Goal: Task Accomplishment & Management: Manage account settings

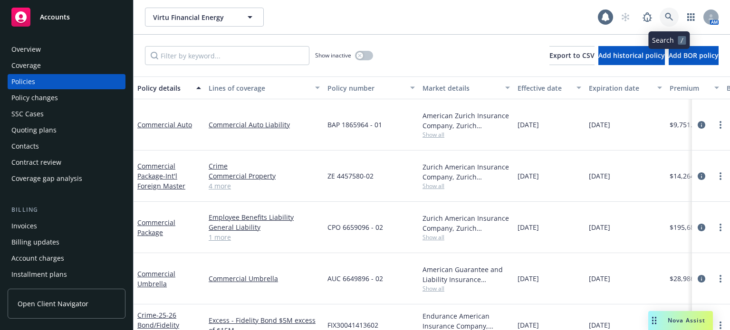
click at [667, 19] on icon at bounding box center [669, 17] width 9 height 9
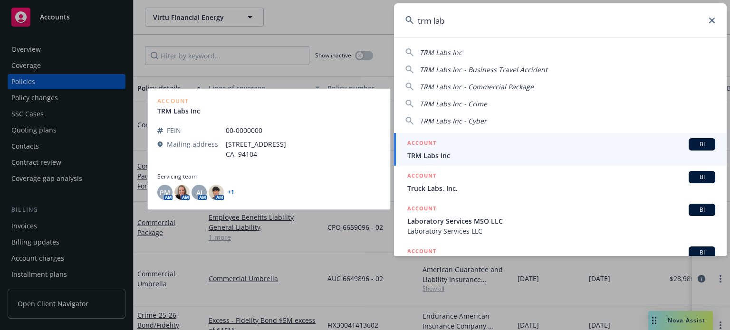
type input "trm lab"
click at [439, 155] on span "TRM Labs Inc" at bounding box center [561, 156] width 308 height 10
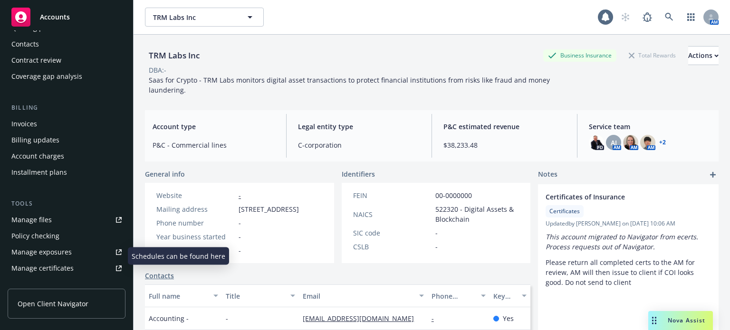
scroll to position [95, 0]
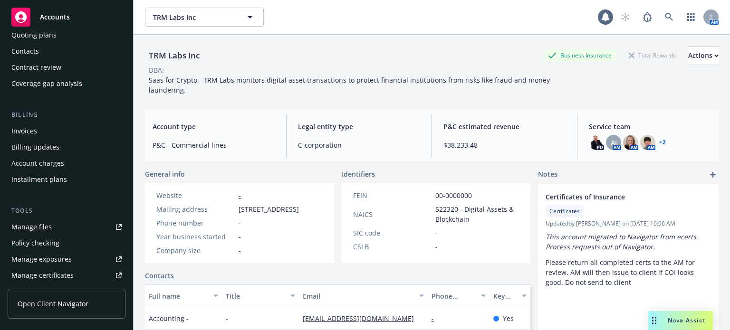
click at [43, 127] on div "Invoices" at bounding box center [66, 131] width 110 height 15
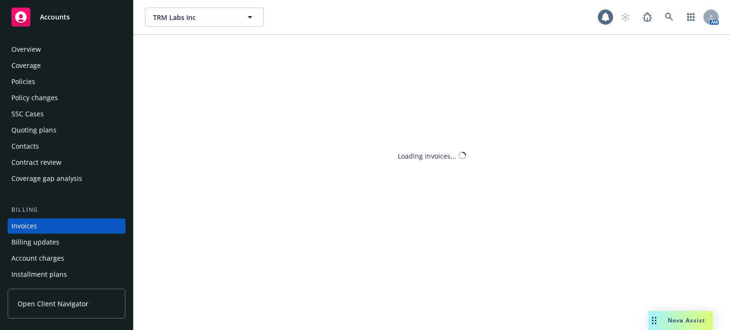
scroll to position [46, 0]
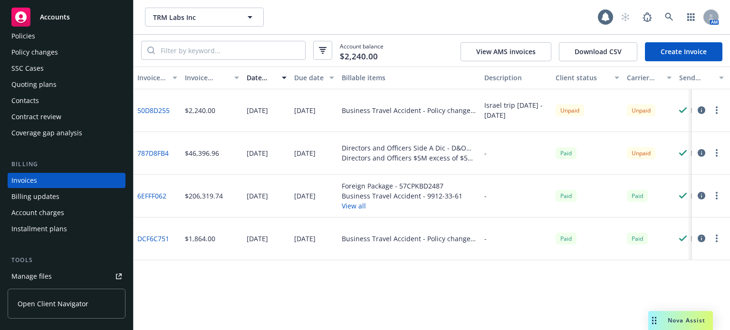
click at [704, 154] on icon "button" at bounding box center [701, 153] width 8 height 8
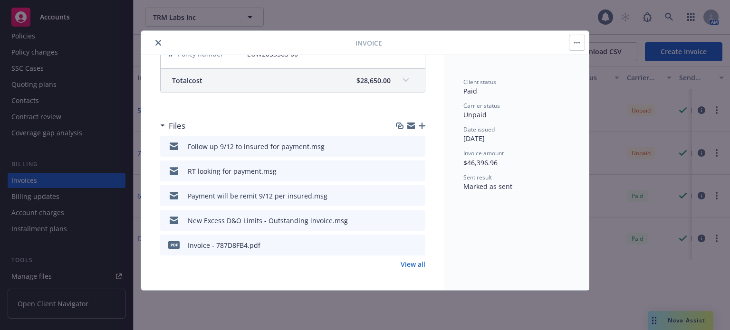
scroll to position [412, 0]
click at [419, 122] on icon "button" at bounding box center [422, 125] width 7 height 7
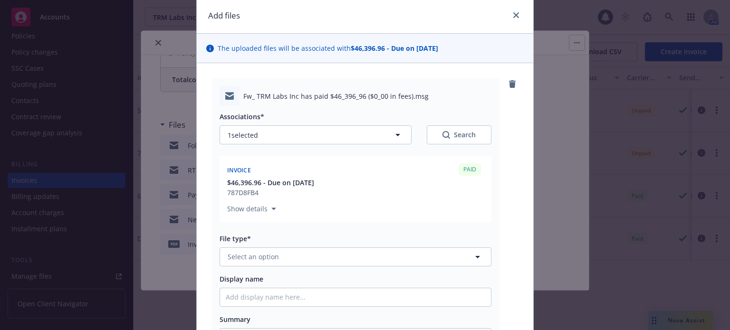
scroll to position [48, 0]
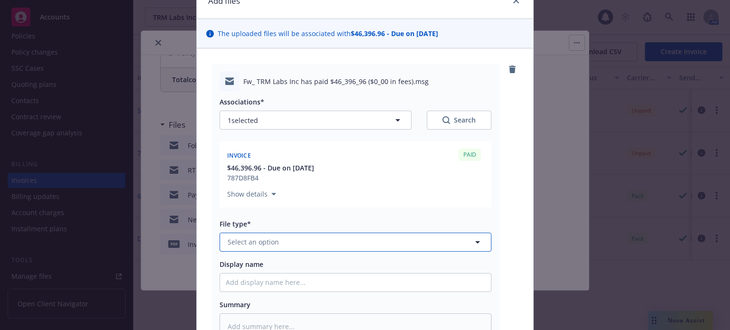
click at [297, 243] on button "Select an option" at bounding box center [356, 242] width 272 height 19
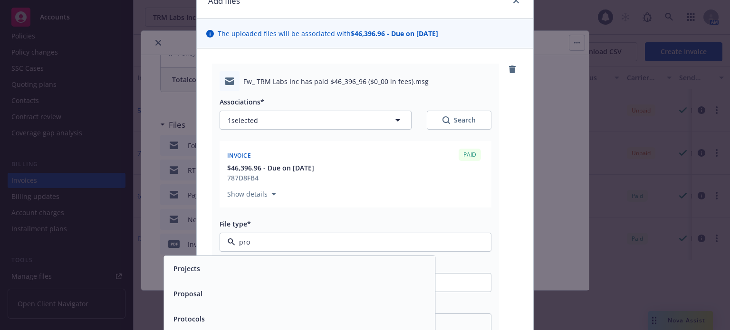
type input "proo"
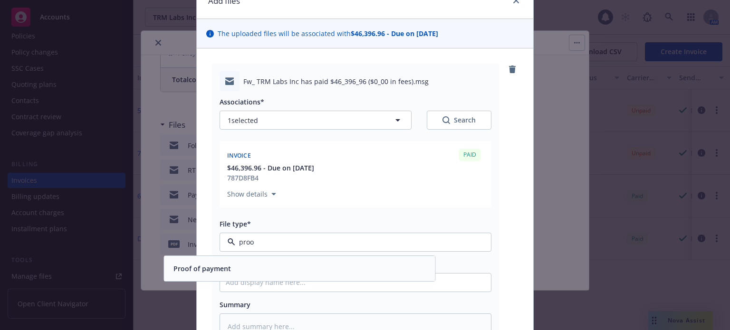
click at [257, 273] on div "Proof of payment" at bounding box center [299, 269] width 259 height 14
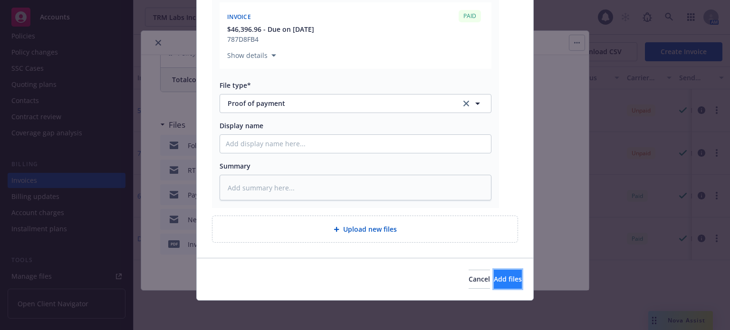
click at [494, 278] on span "Add files" at bounding box center [508, 279] width 28 height 9
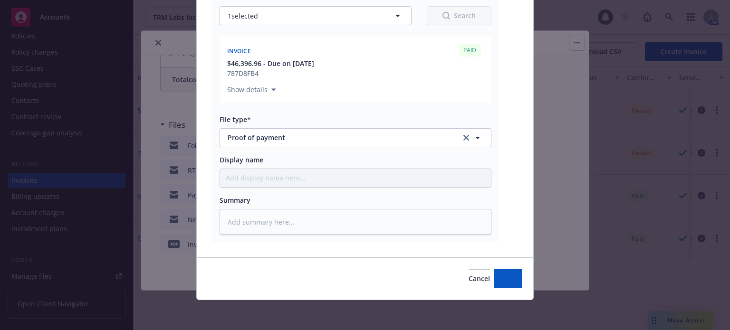
type textarea "x"
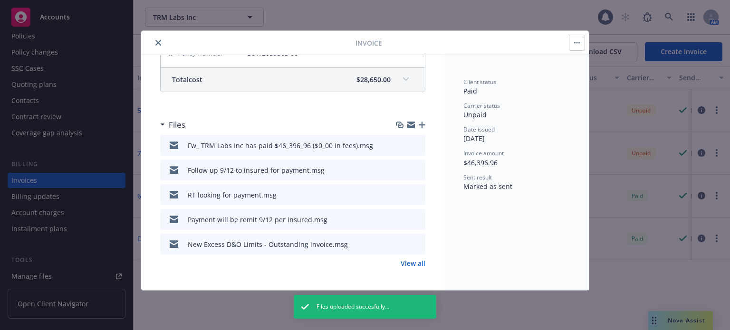
click at [397, 194] on icon "download file" at bounding box center [401, 195] width 8 height 8
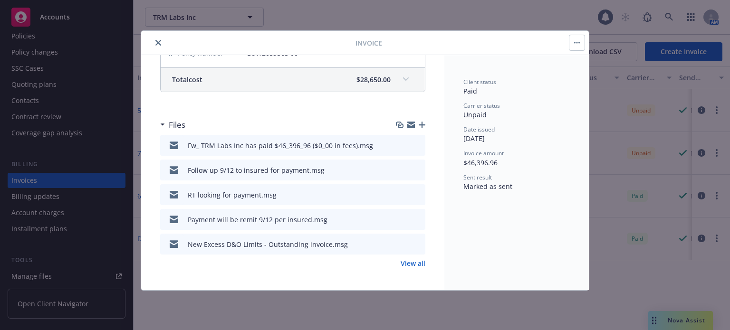
click at [160, 46] on button "close" at bounding box center [158, 42] width 11 height 11
